Goal: Navigation & Orientation: Find specific page/section

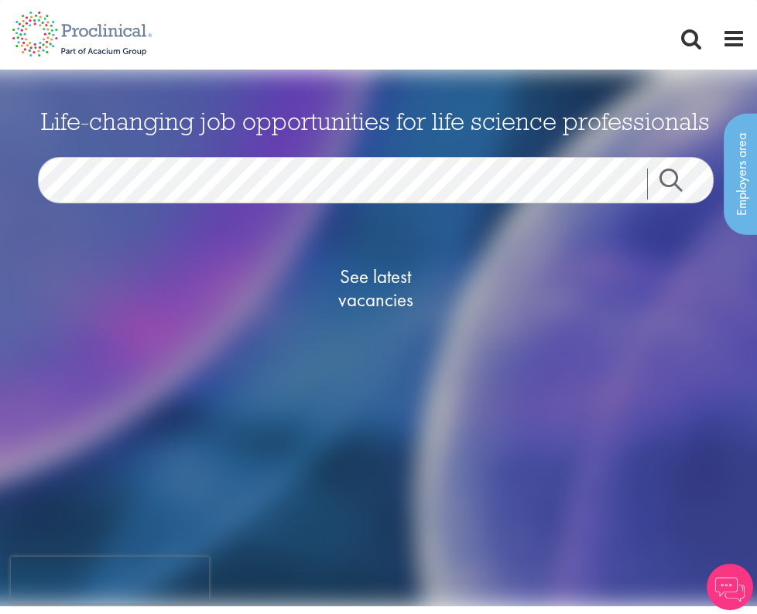
click at [669, 178] on link "Search" at bounding box center [680, 184] width 67 height 31
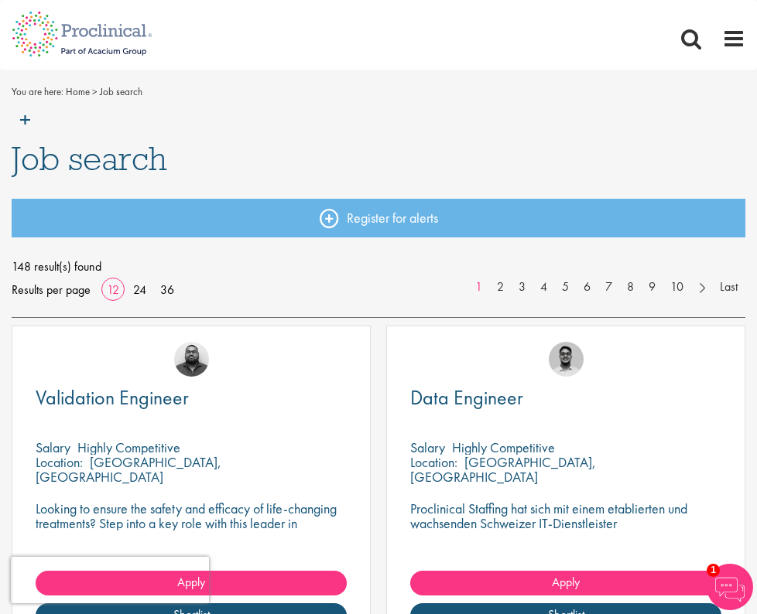
click at [26, 115] on img at bounding box center [82, 102] width 164 height 68
click at [88, 159] on span "Job search" at bounding box center [90, 159] width 156 height 42
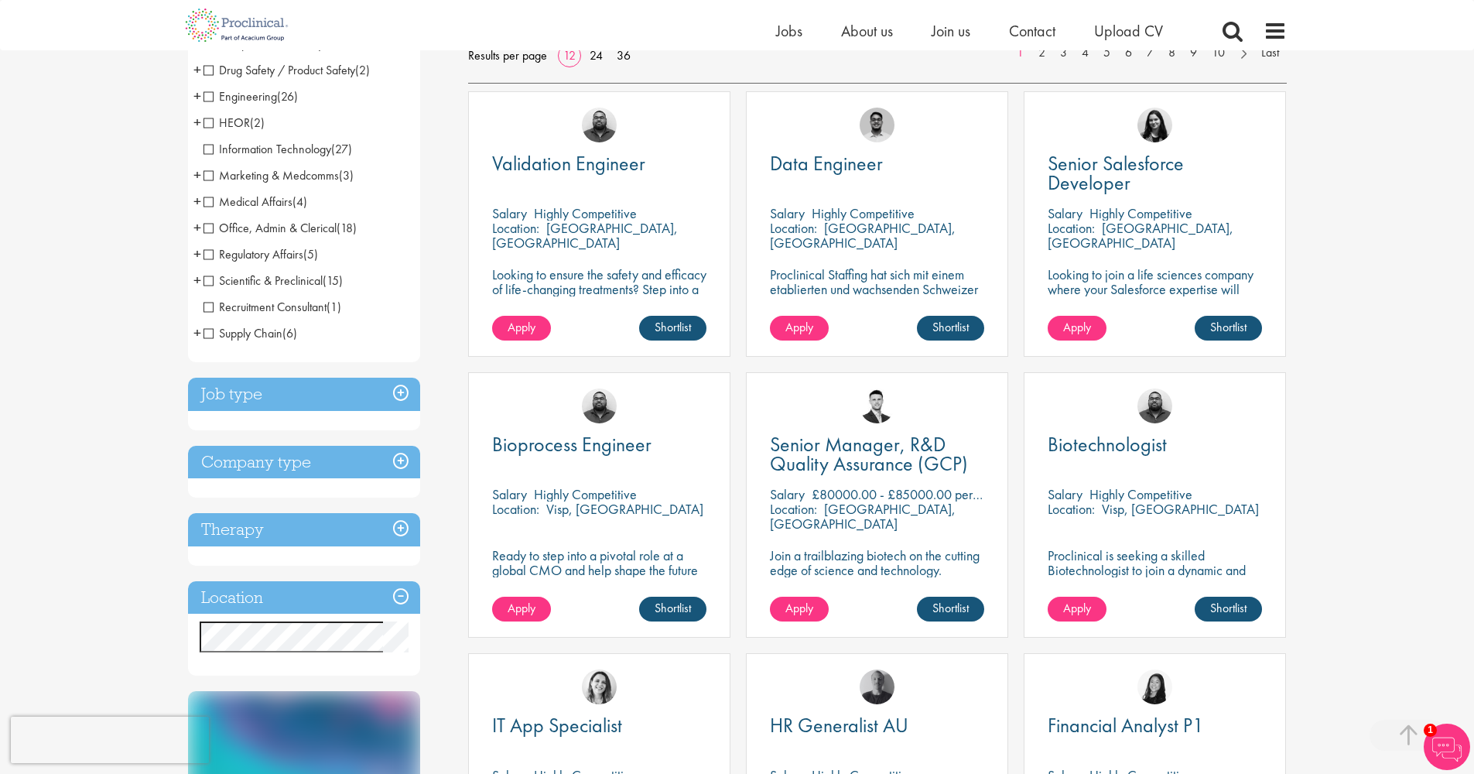
scroll to position [398, 0]
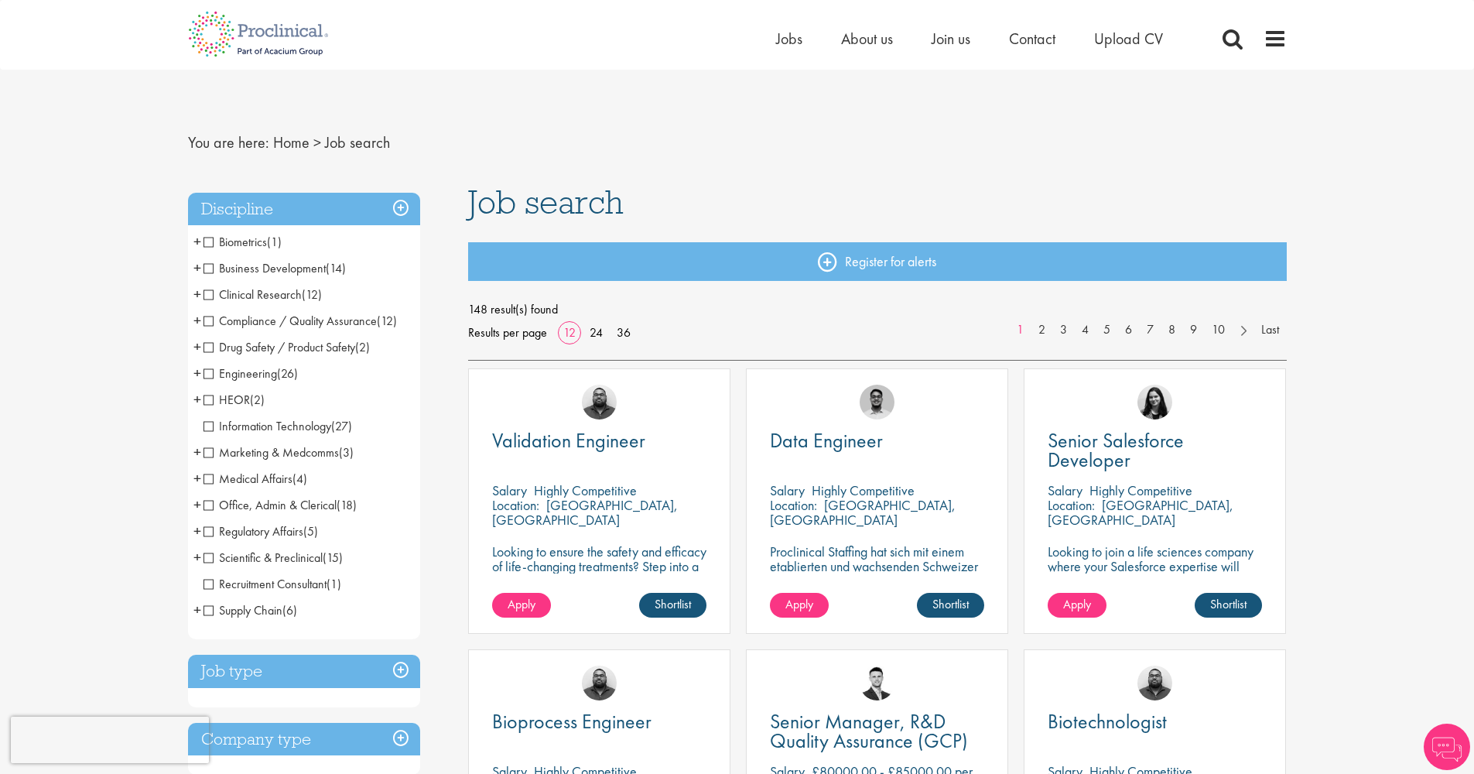
scroll to position [456, 0]
click at [401, 201] on h3 "Discipline" at bounding box center [304, 209] width 232 height 33
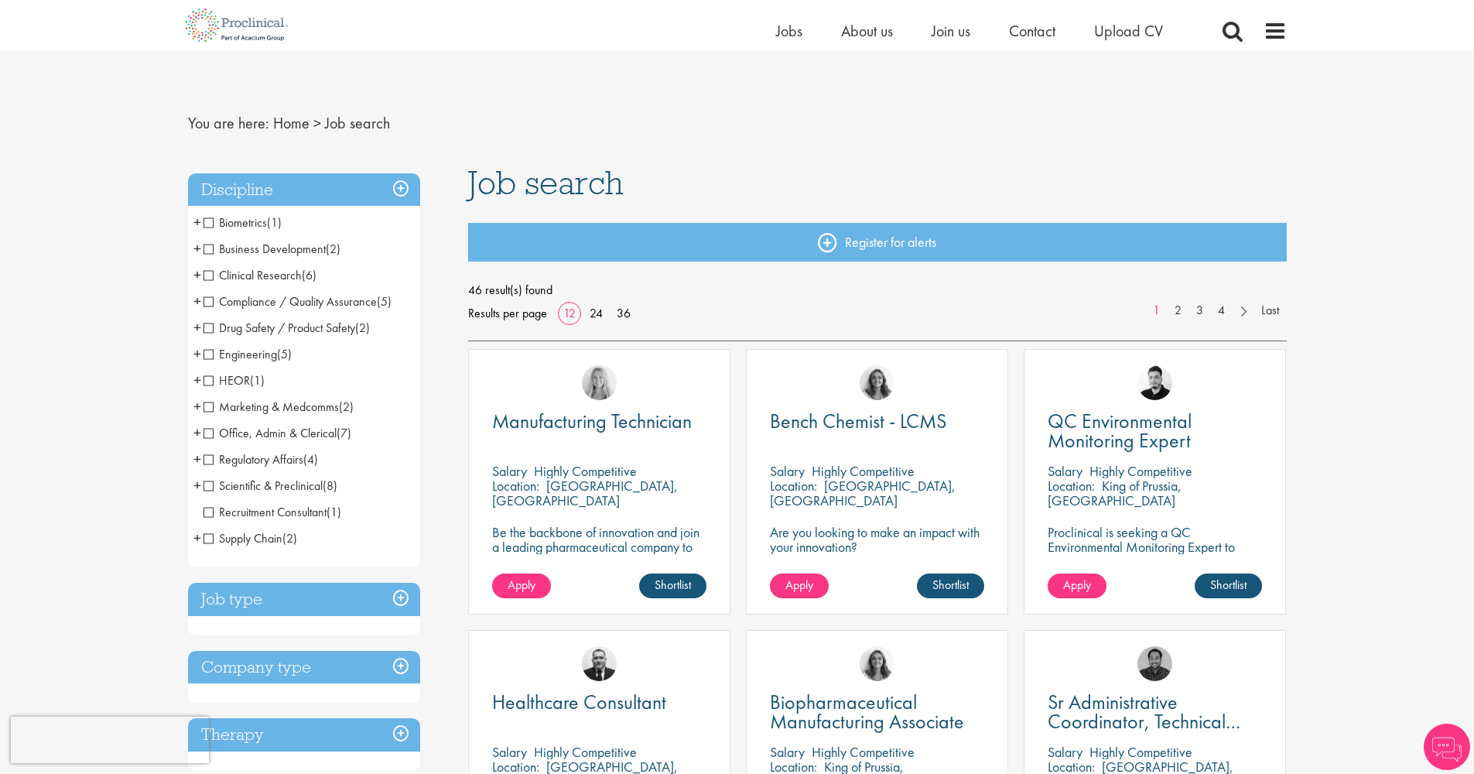
scroll to position [128, 0]
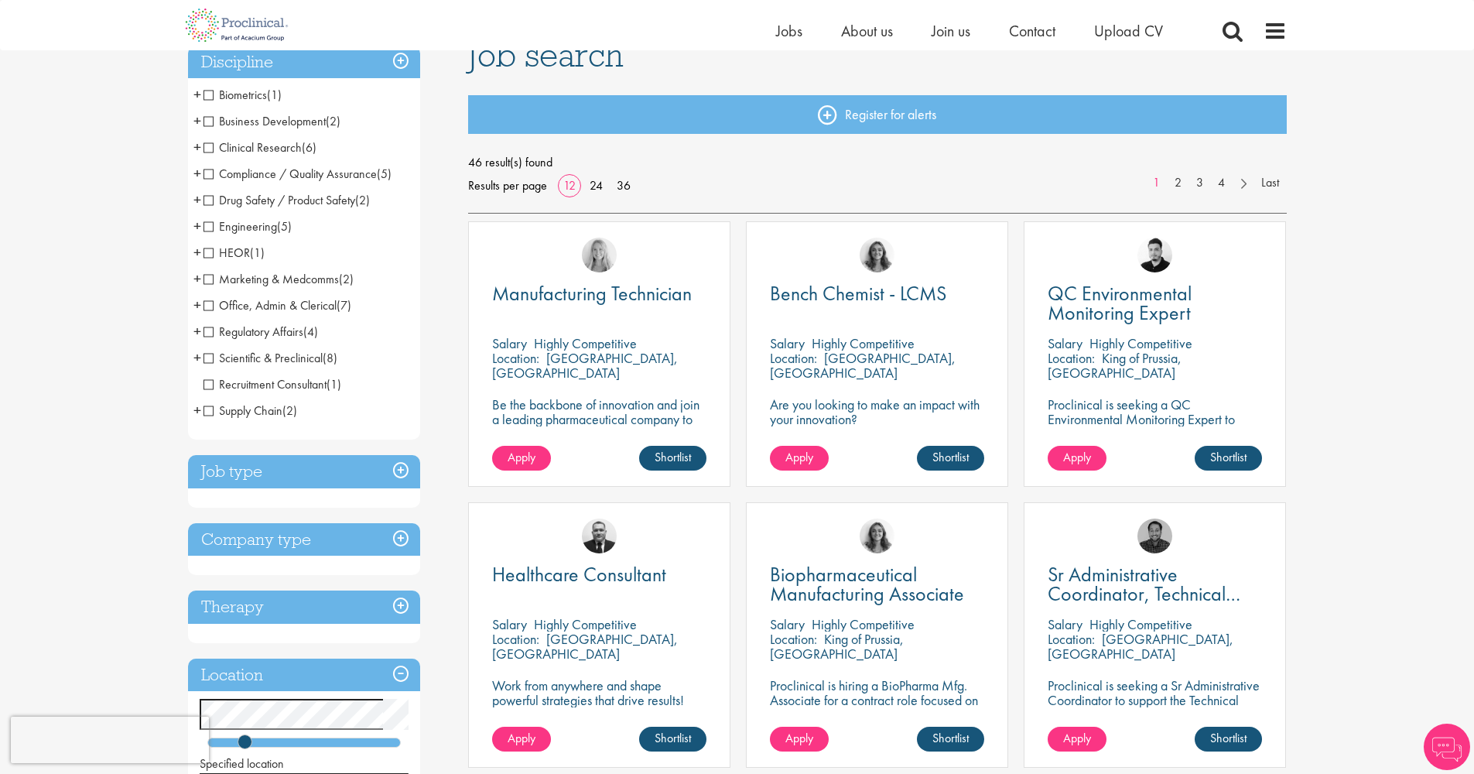
click at [401, 465] on h3 "Job type" at bounding box center [304, 471] width 232 height 33
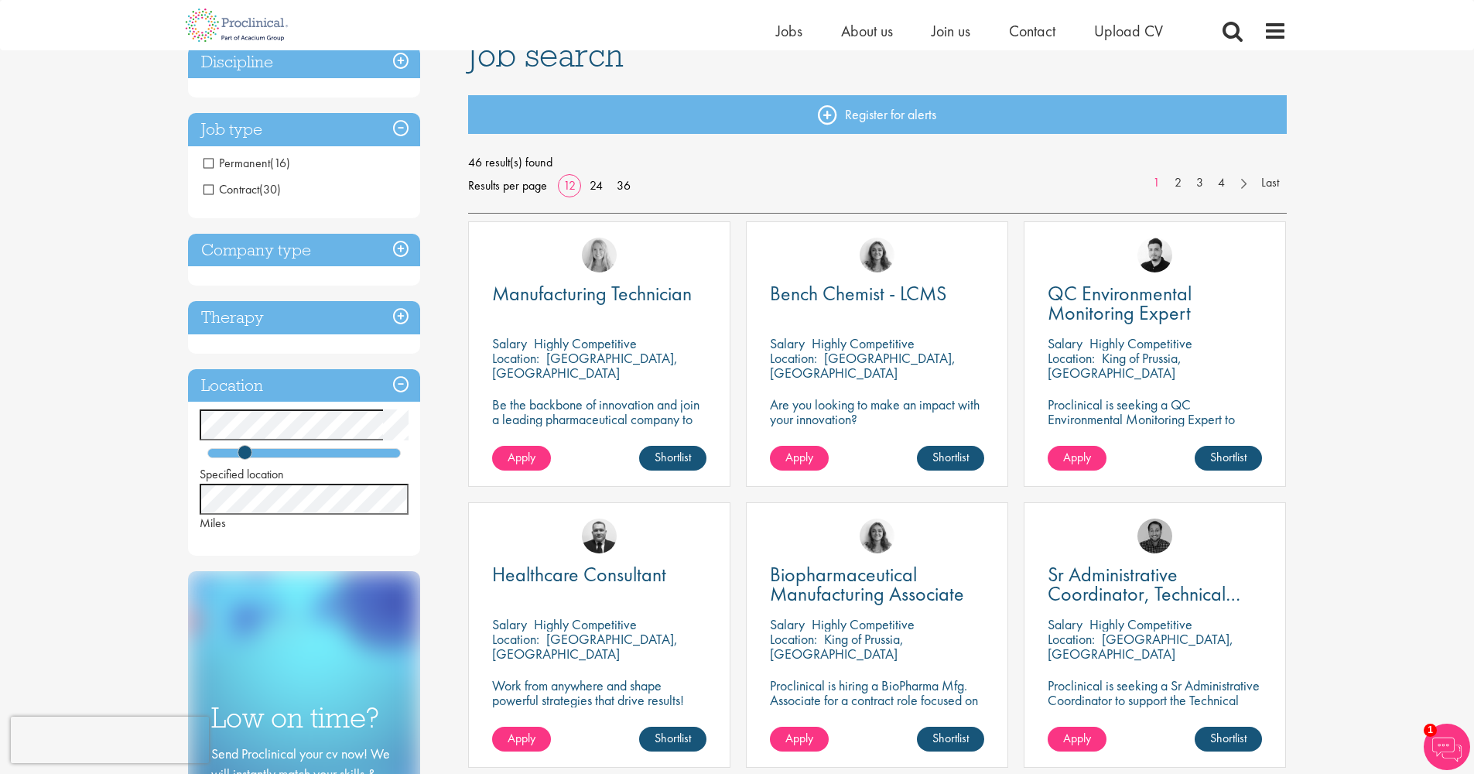
click at [400, 380] on h3 "Location" at bounding box center [304, 385] width 232 height 33
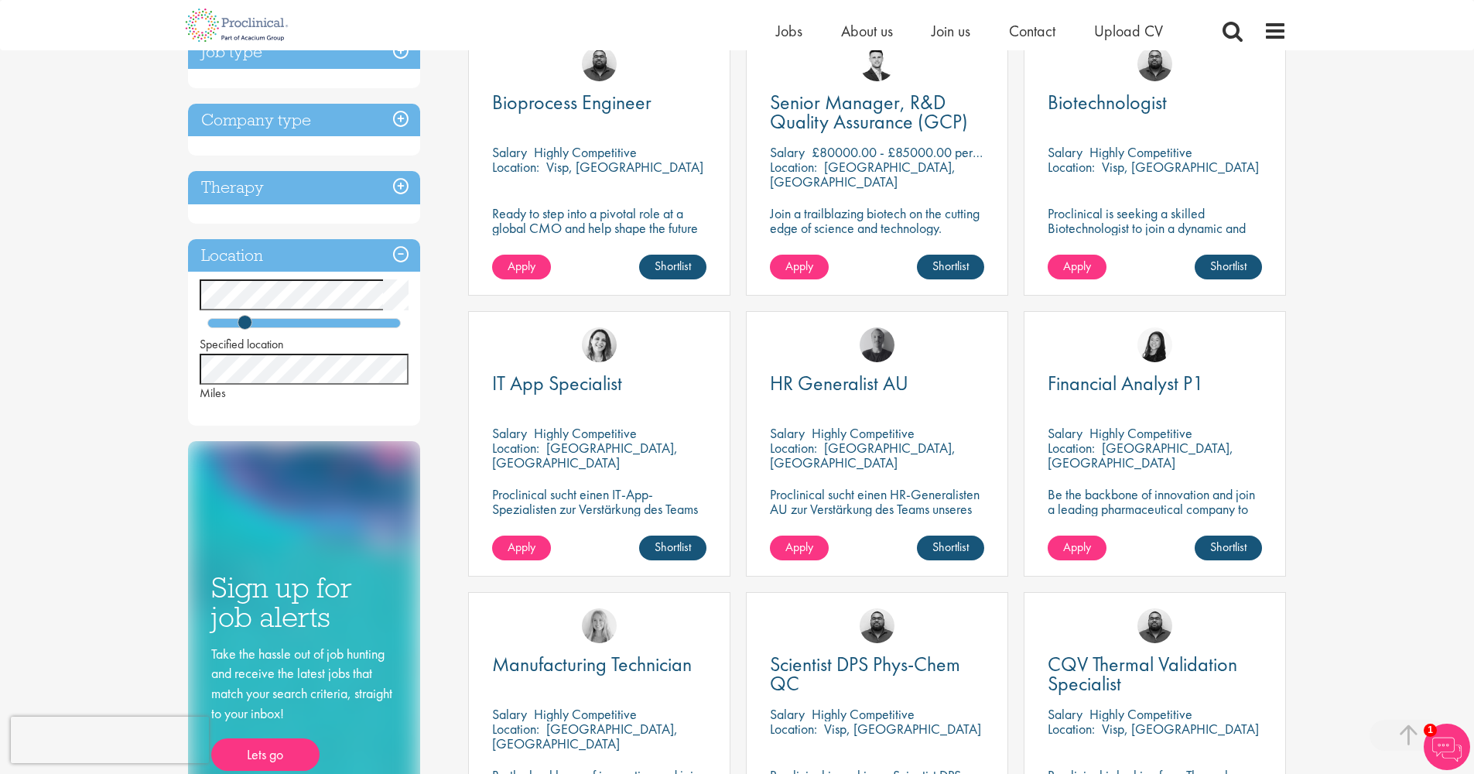
scroll to position [597, 0]
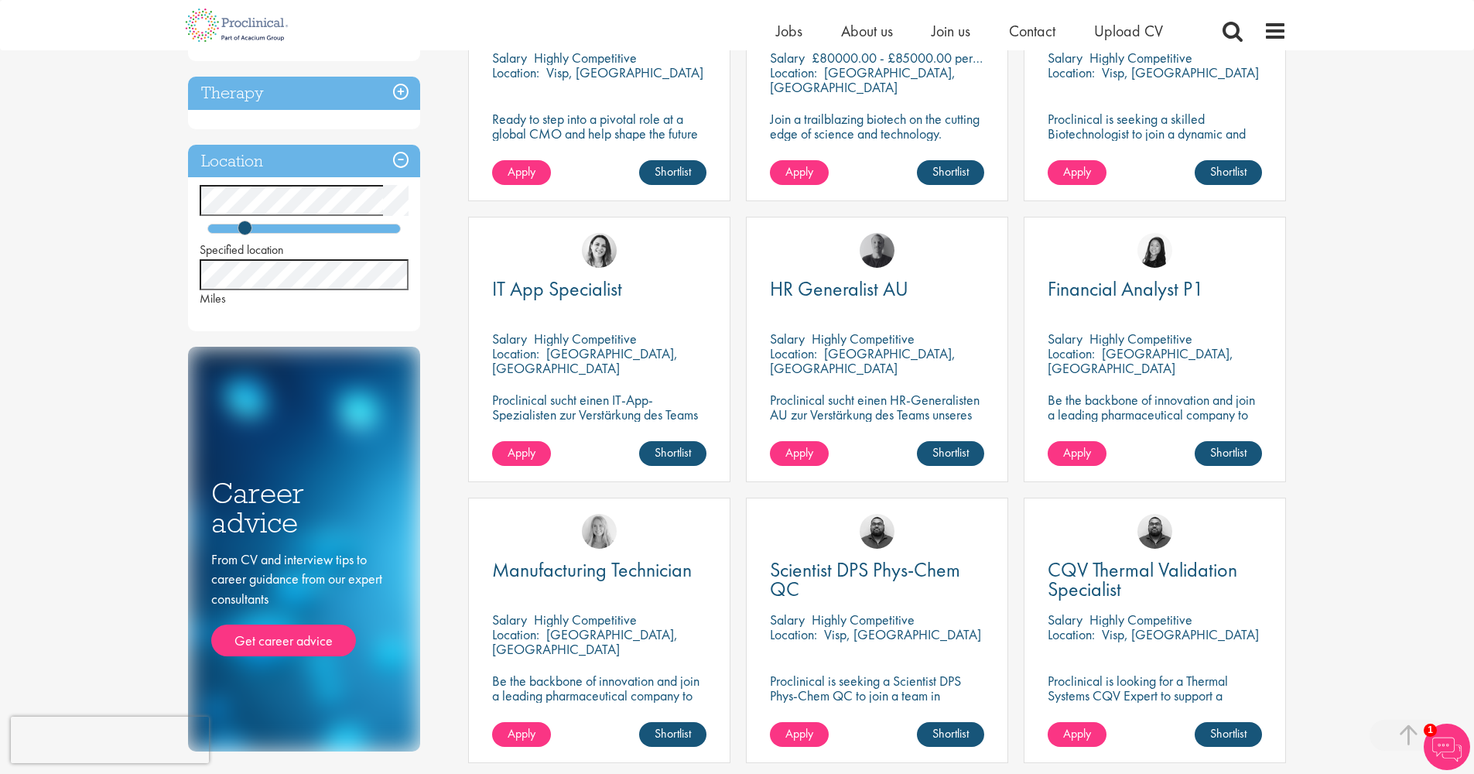
scroll to position [399, 0]
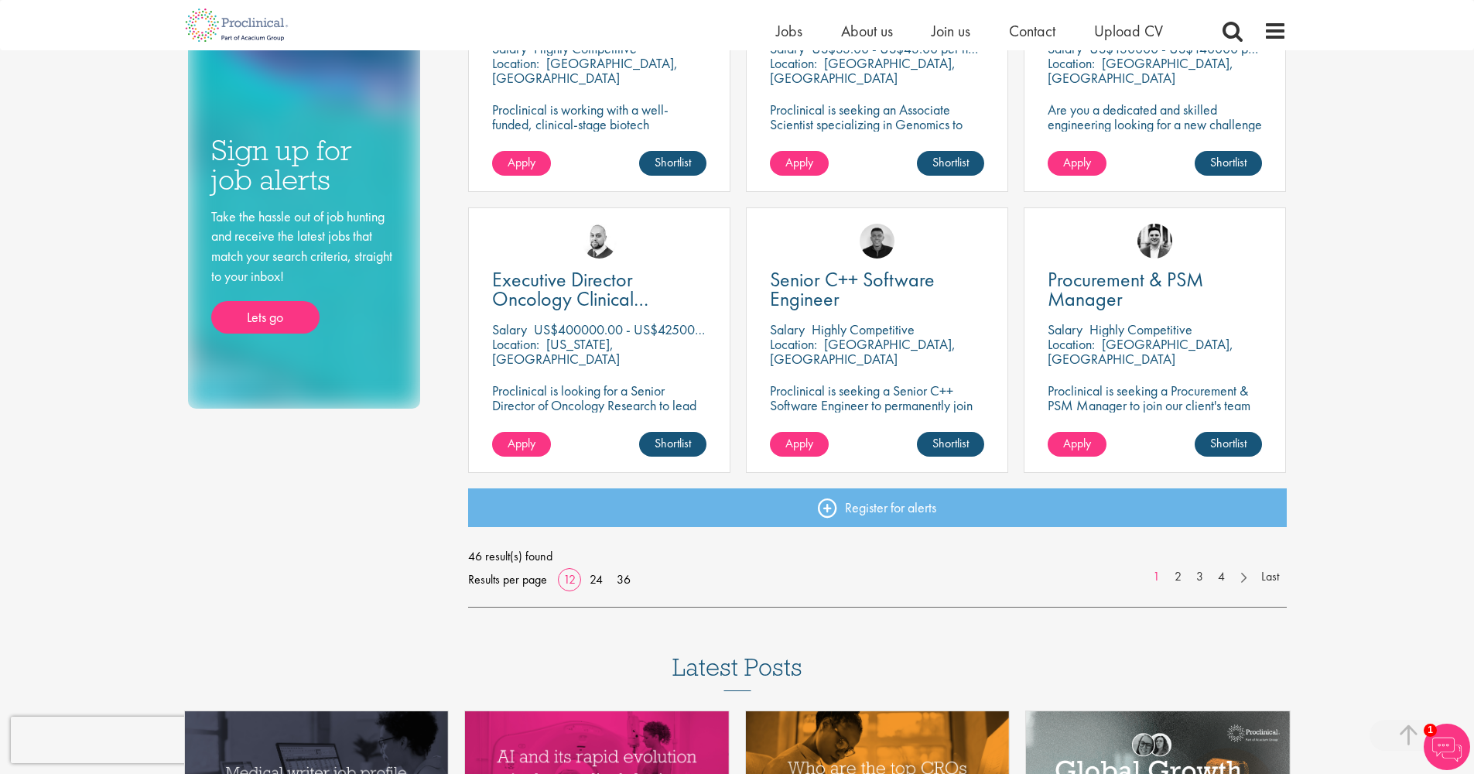
scroll to position [1060, 0]
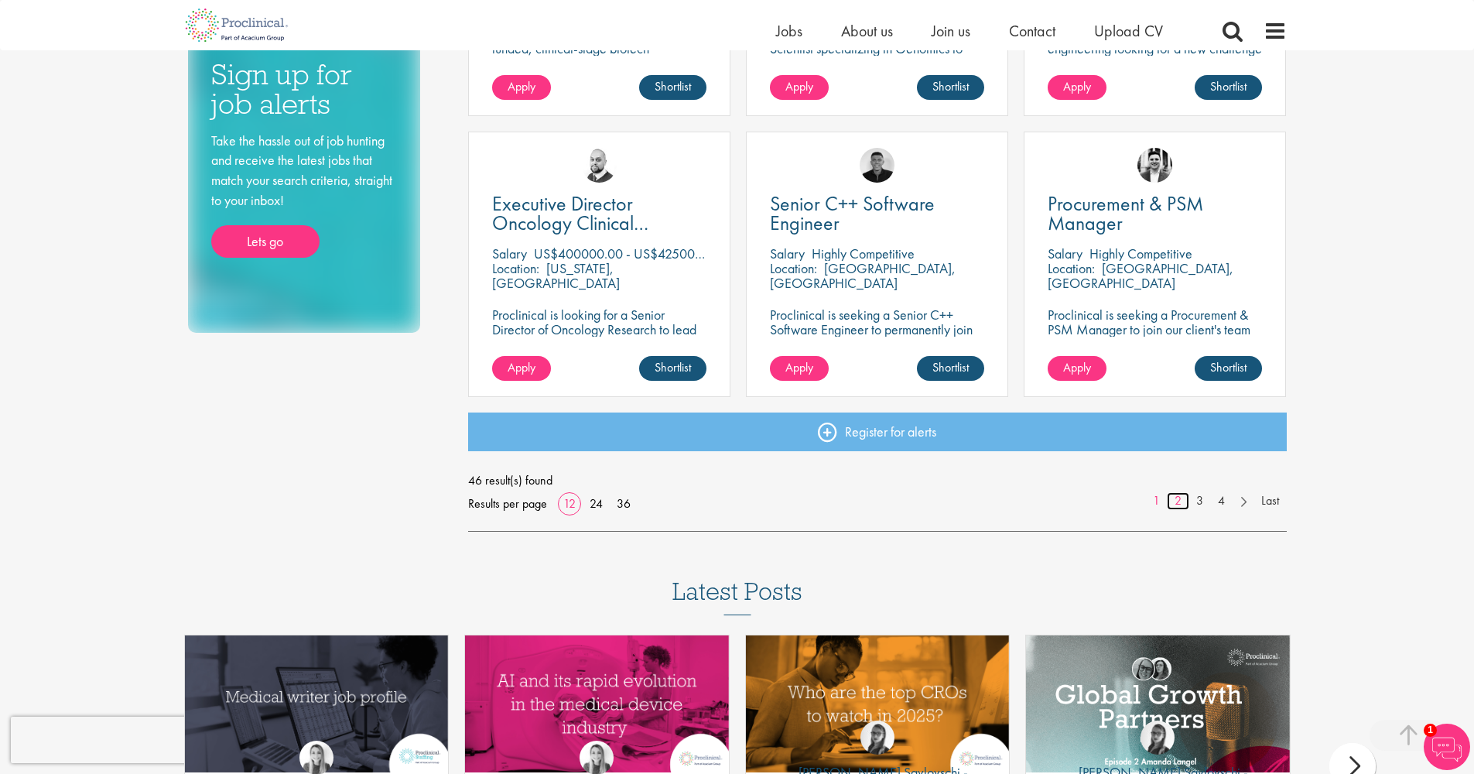
click at [1179, 495] on link "2" at bounding box center [1178, 501] width 22 height 18
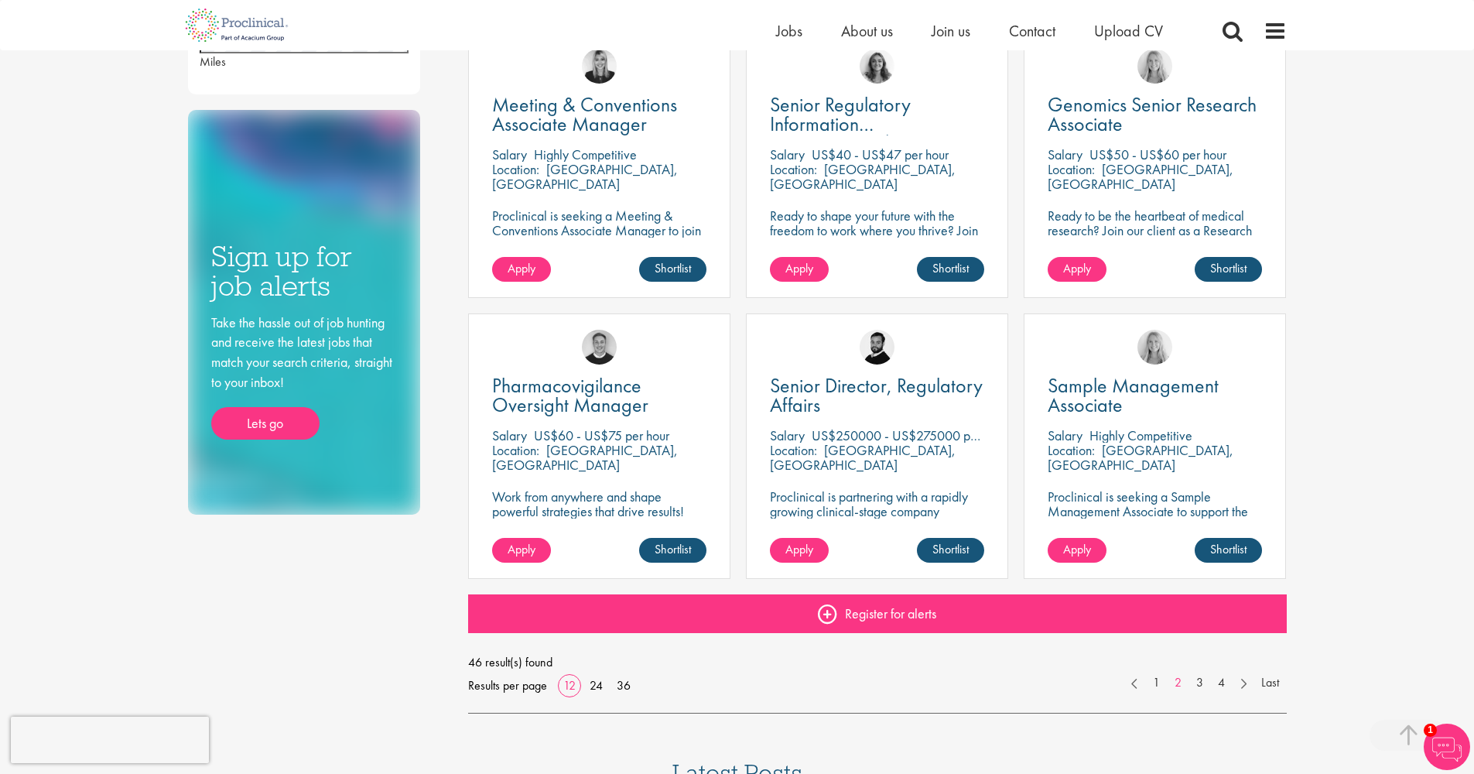
scroll to position [998, 0]
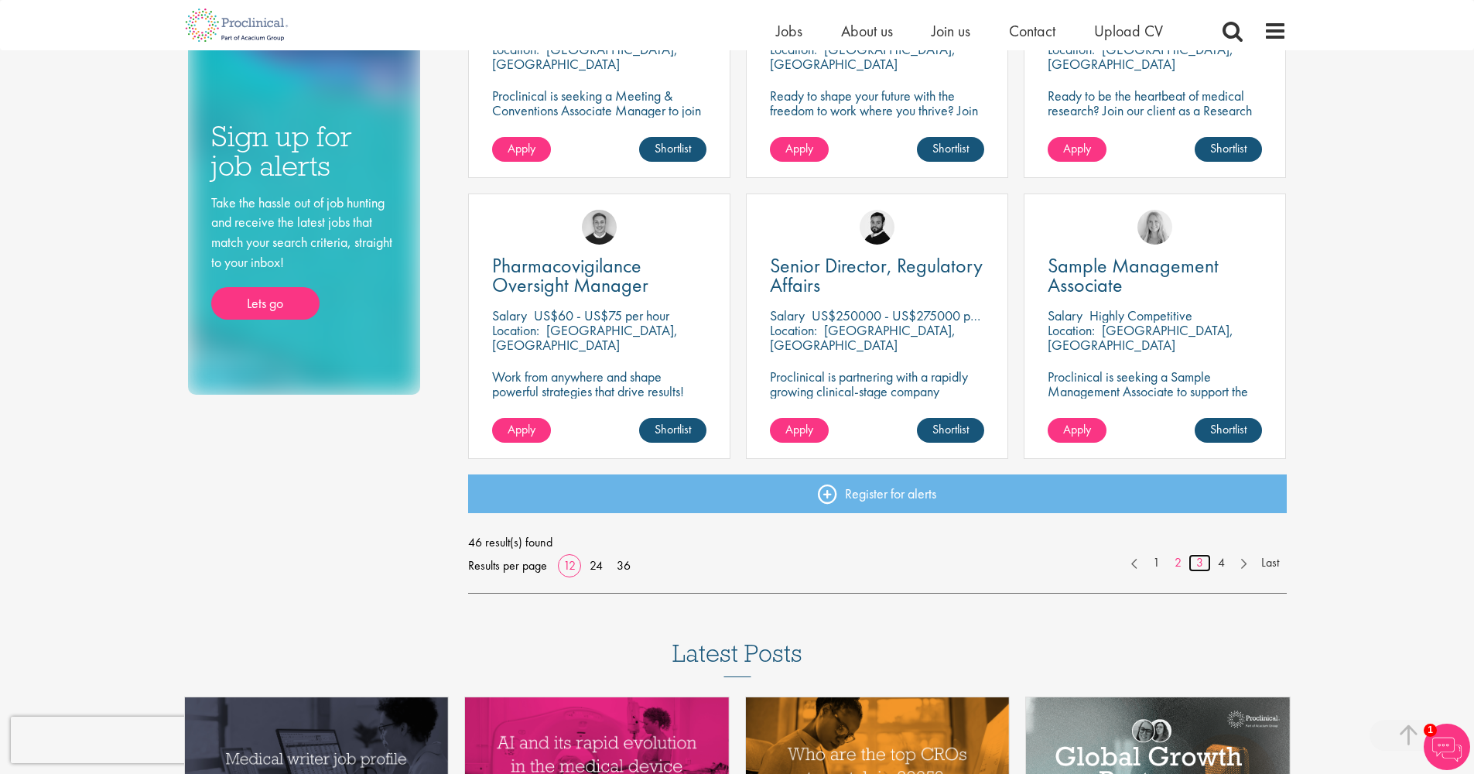
click at [1196, 559] on link "3" at bounding box center [1200, 563] width 22 height 18
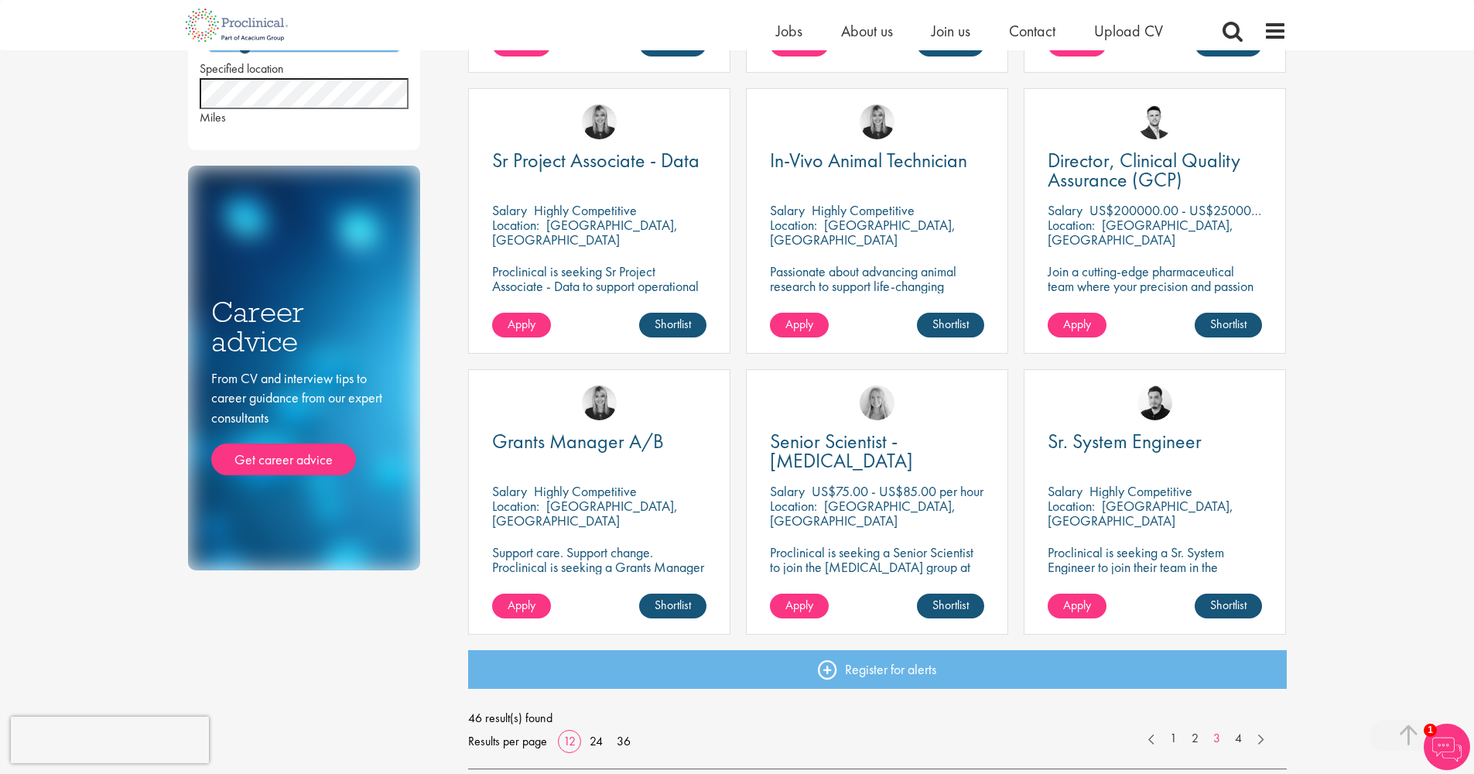
scroll to position [888, 0]
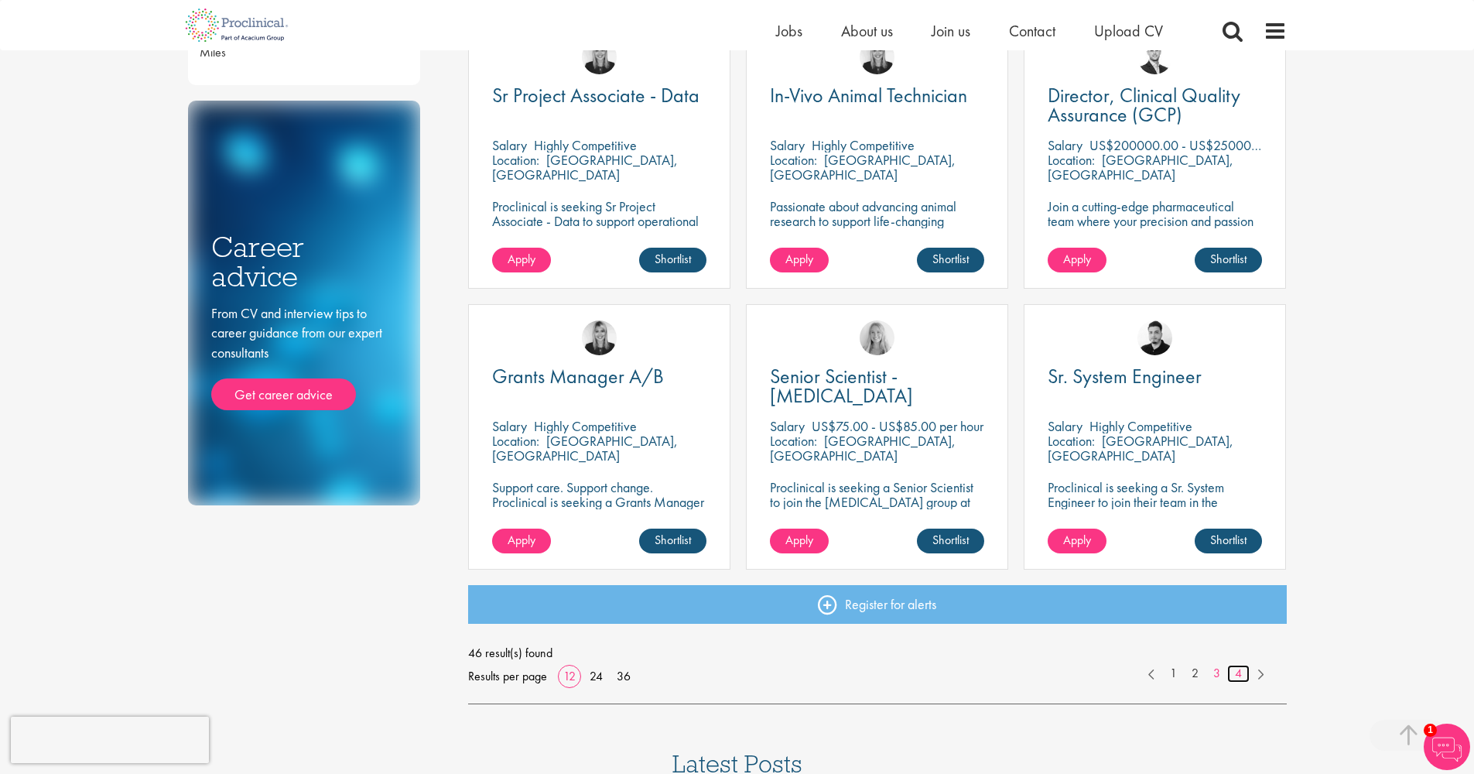
click at [1237, 666] on link "4" at bounding box center [1238, 674] width 22 height 18
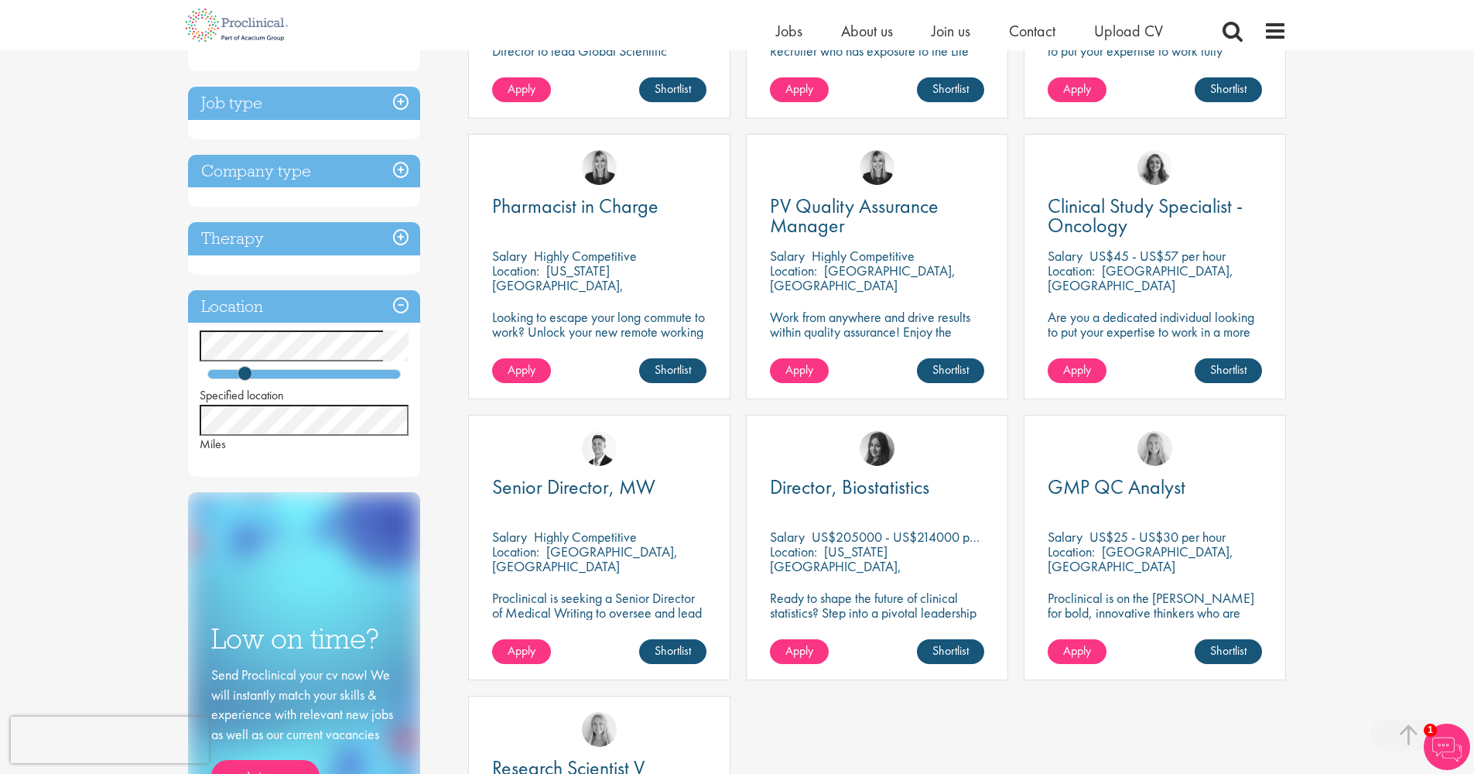
scroll to position [594, 0]
